Goal: Transaction & Acquisition: Purchase product/service

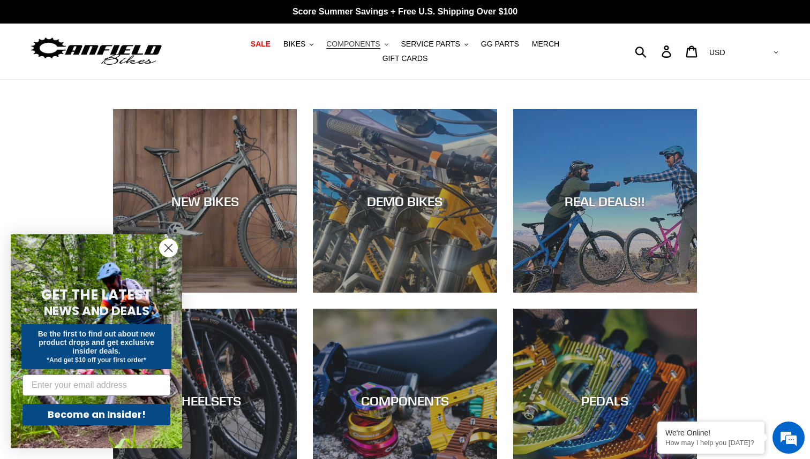
click at [336, 48] on span "COMPONENTS" at bounding box center [353, 44] width 54 height 9
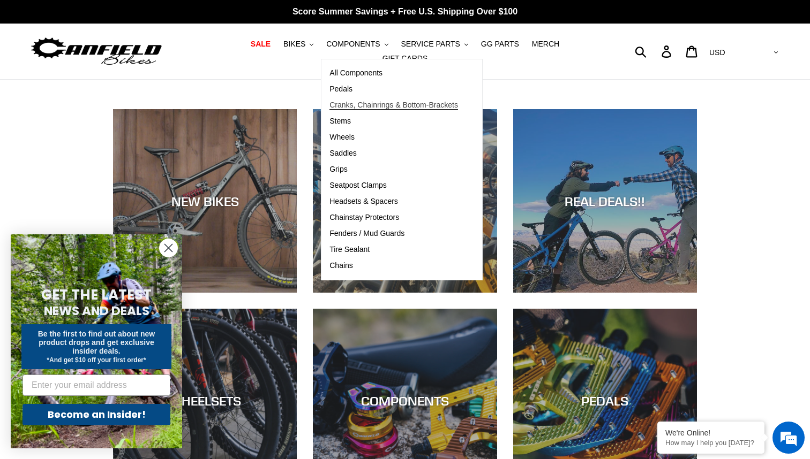
click at [329, 109] on span "Cranks, Chainrings & Bottom-Brackets" at bounding box center [393, 105] width 129 height 9
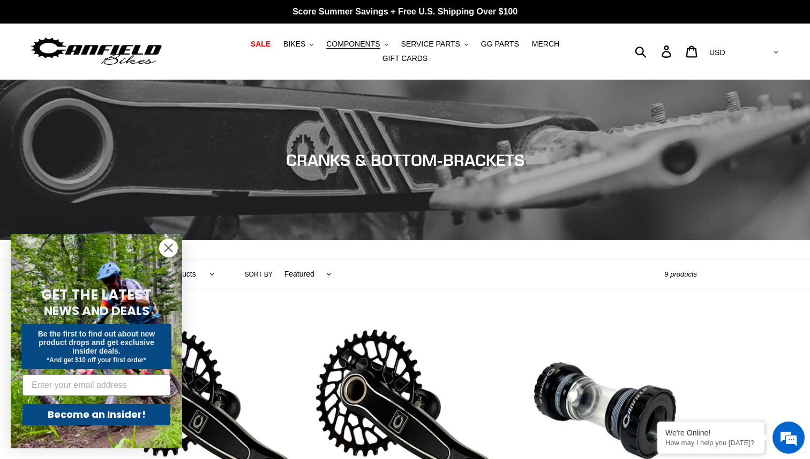
click at [166, 250] on icon "Close dialog" at bounding box center [168, 248] width 7 height 7
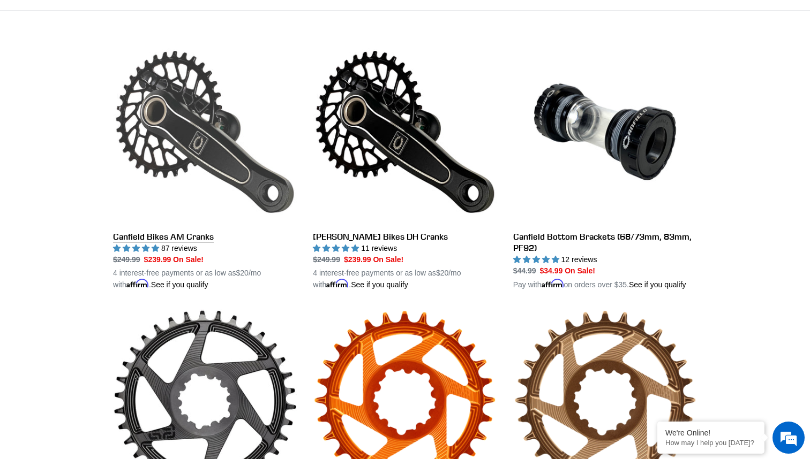
scroll to position [280, 0]
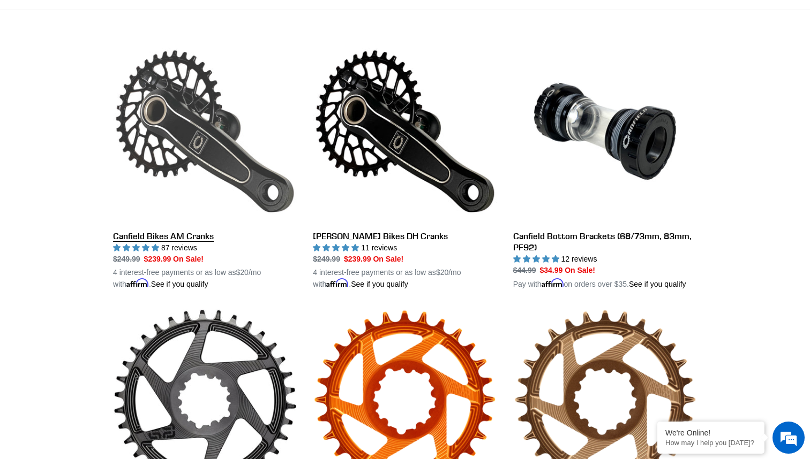
click at [185, 143] on link "Canfield Bikes AM Cranks" at bounding box center [205, 165] width 184 height 251
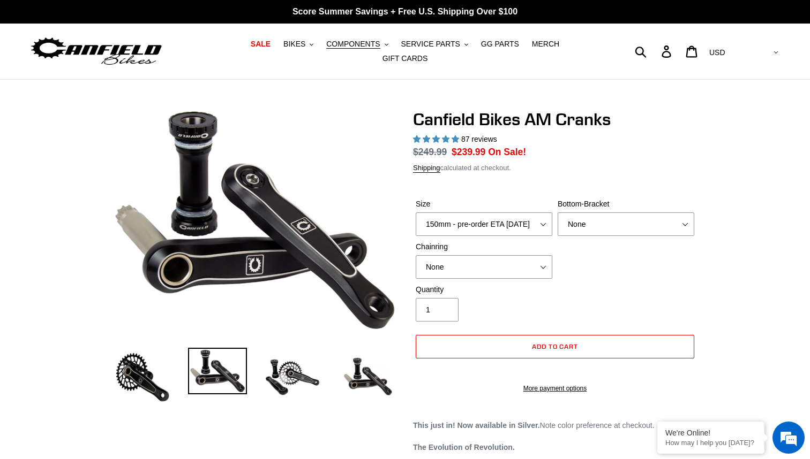
select select "highest-rating"
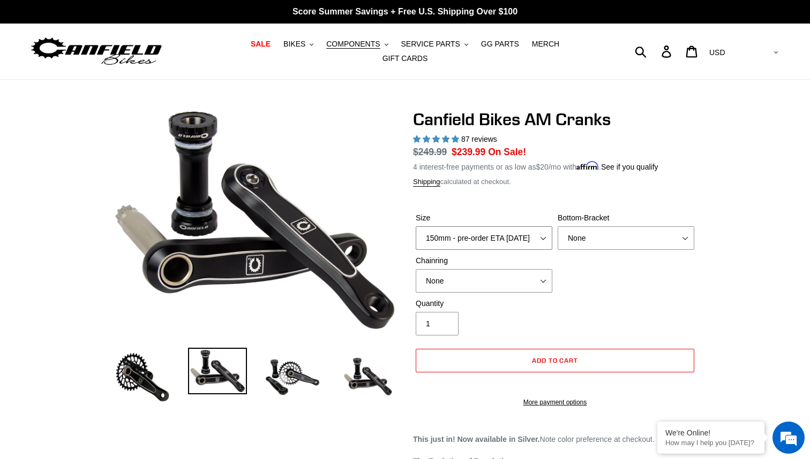
select select "165mm - pre-order ETA 9/30/25"
select select "BSA Threaded 68/73mm"
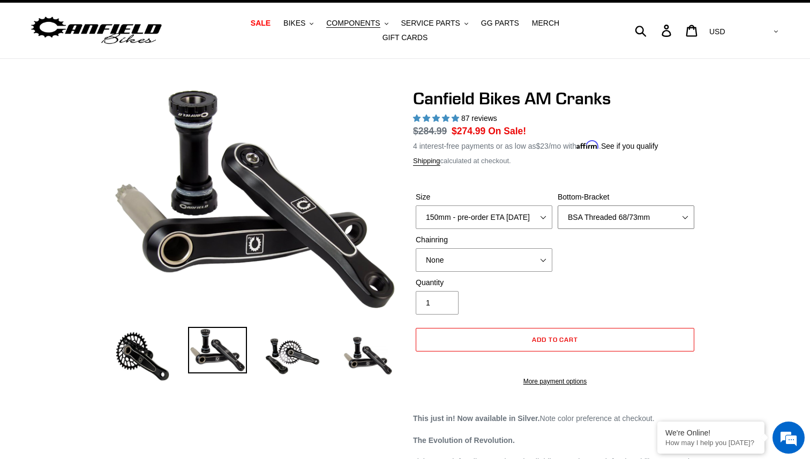
scroll to position [12, 0]
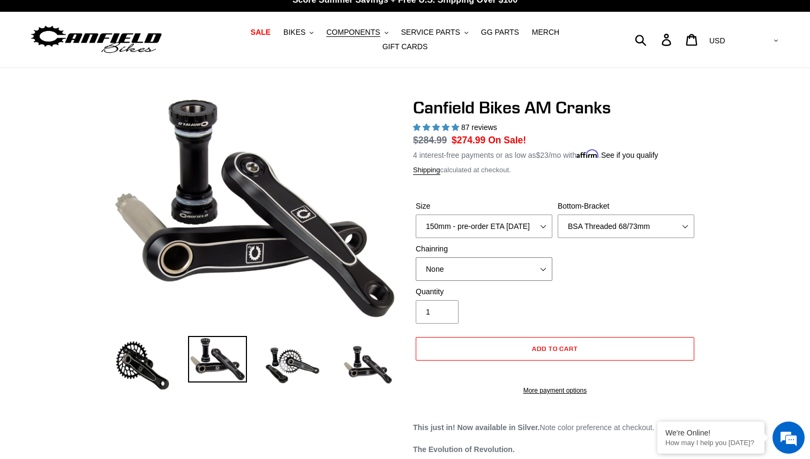
select select "30t Oval (Boost 148)"
click at [297, 357] on img at bounding box center [292, 365] width 59 height 59
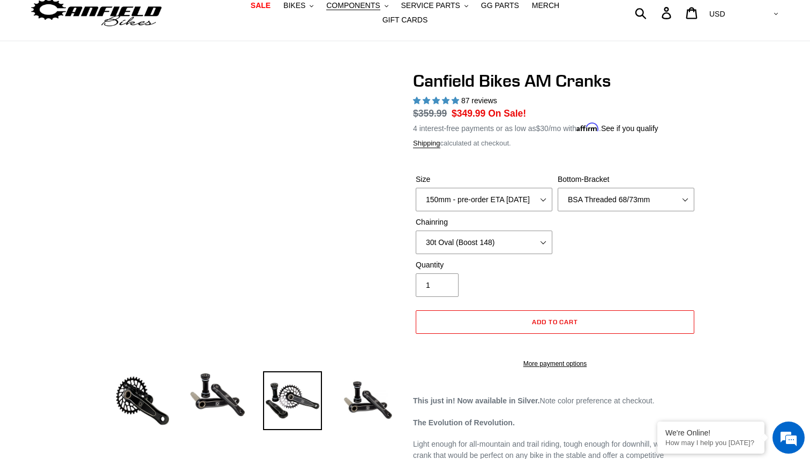
scroll to position [36, 0]
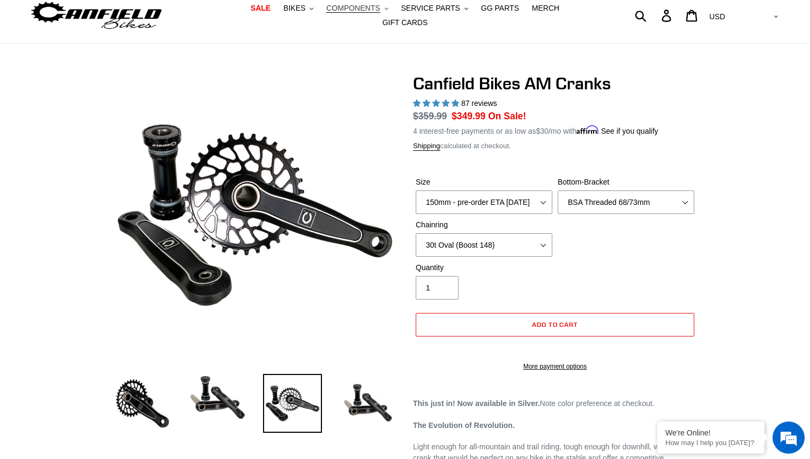
click at [357, 16] on button "COMPONENTS .cls-1{fill:#231f20}" at bounding box center [357, 8] width 72 height 14
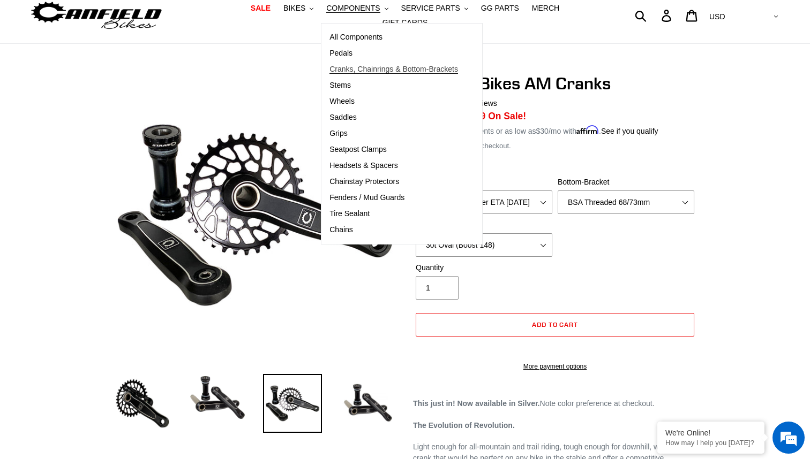
click at [348, 71] on span "Cranks, Chainrings & Bottom-Brackets" at bounding box center [393, 69] width 129 height 9
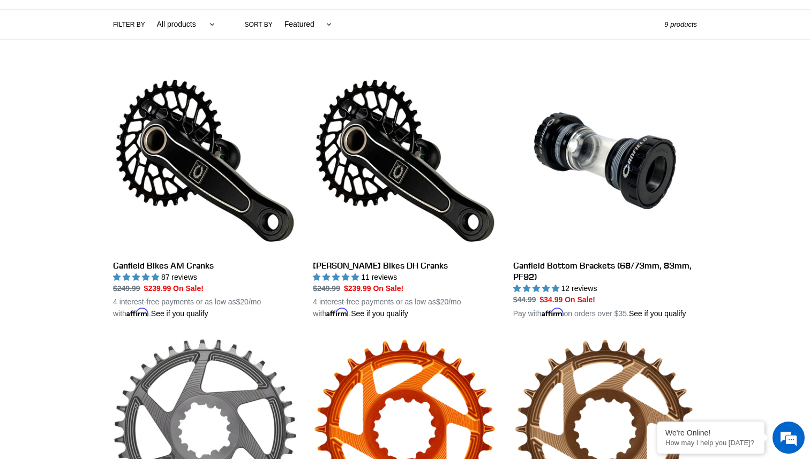
scroll to position [251, 0]
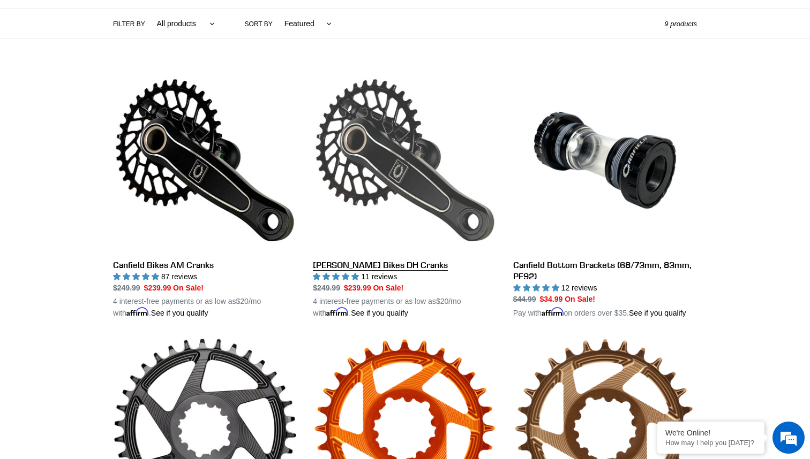
click at [335, 171] on link "[PERSON_NAME] Bikes DH Cranks" at bounding box center [405, 194] width 184 height 251
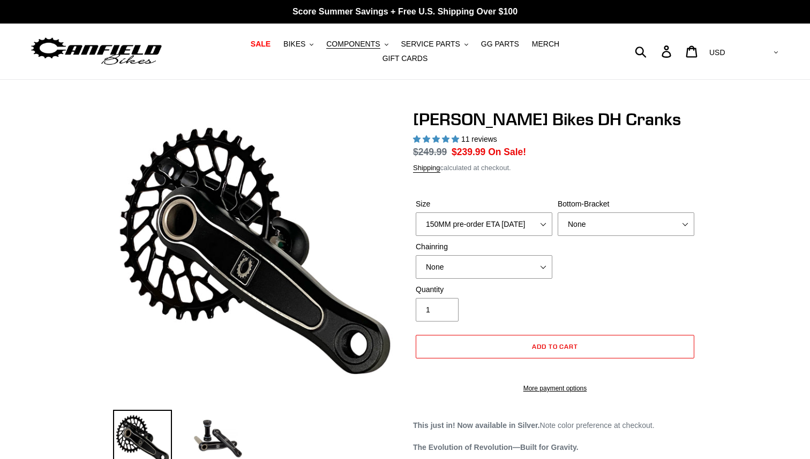
select select "highest-rating"
